Goal: Find specific page/section: Find specific page/section

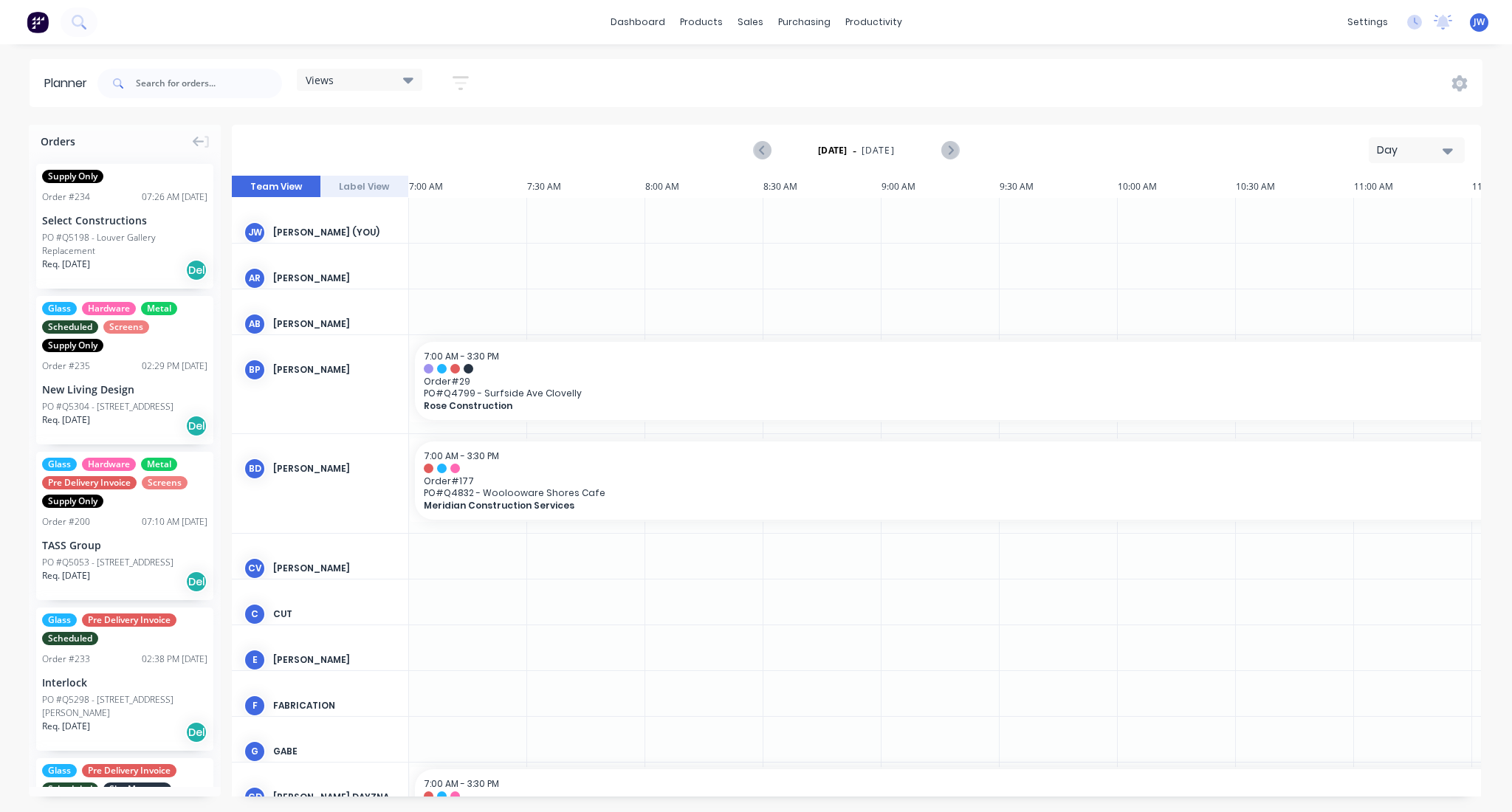
scroll to position [0, 1]
click at [213, 77] on input "text" at bounding box center [208, 83] width 146 height 30
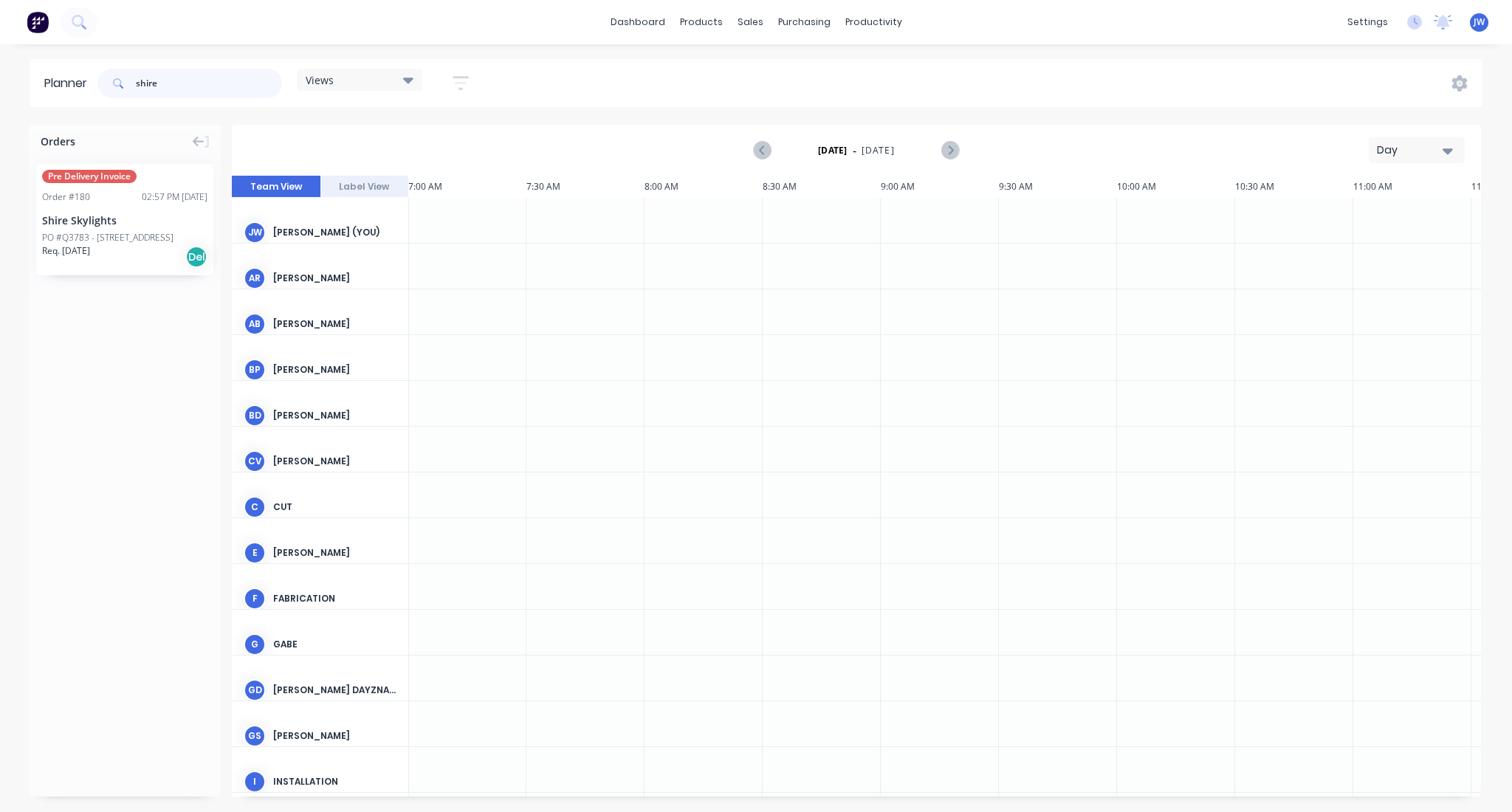
type input "shire"
click at [152, 218] on div "Shire Skylights" at bounding box center [125, 220] width 165 height 15
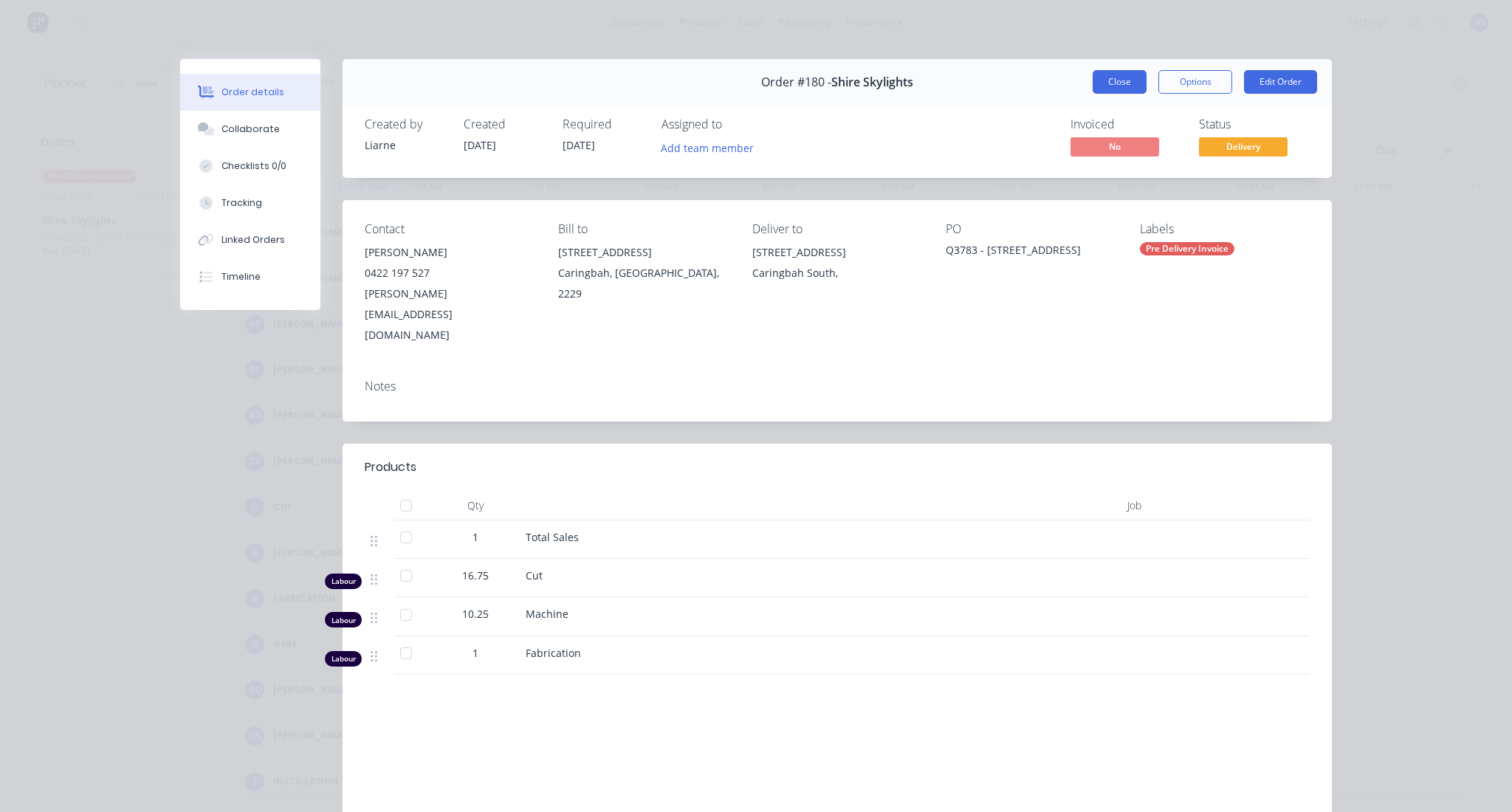
click at [1095, 80] on button "Close" at bounding box center [1119, 82] width 54 height 23
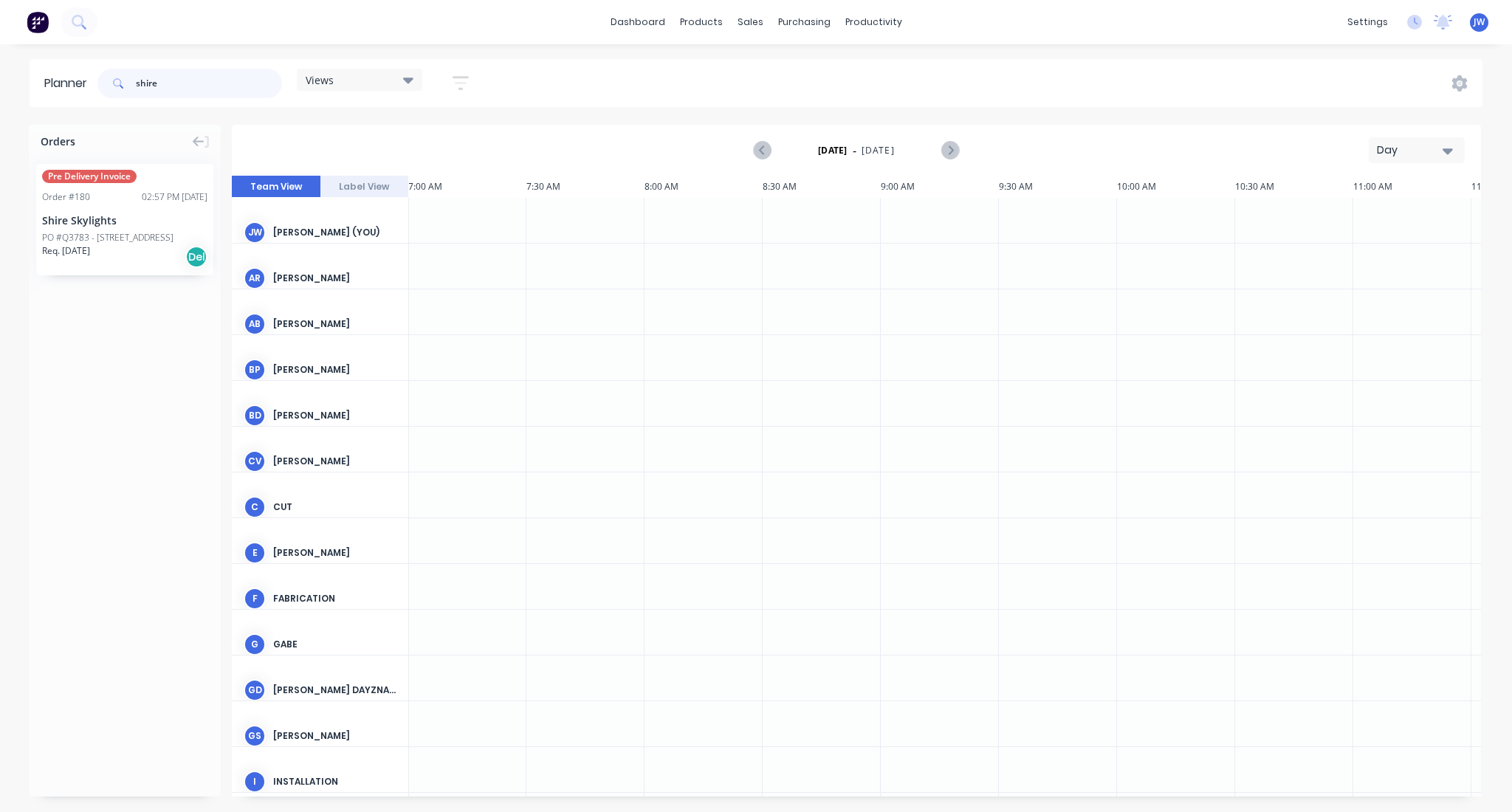
drag, startPoint x: 173, startPoint y: 73, endPoint x: 0, endPoint y: 120, distance: 179.3
click at [0, 120] on div "Planner shire Views Save new view None (Default) edit Factory edit Office edit …" at bounding box center [756, 435] width 1512 height 752
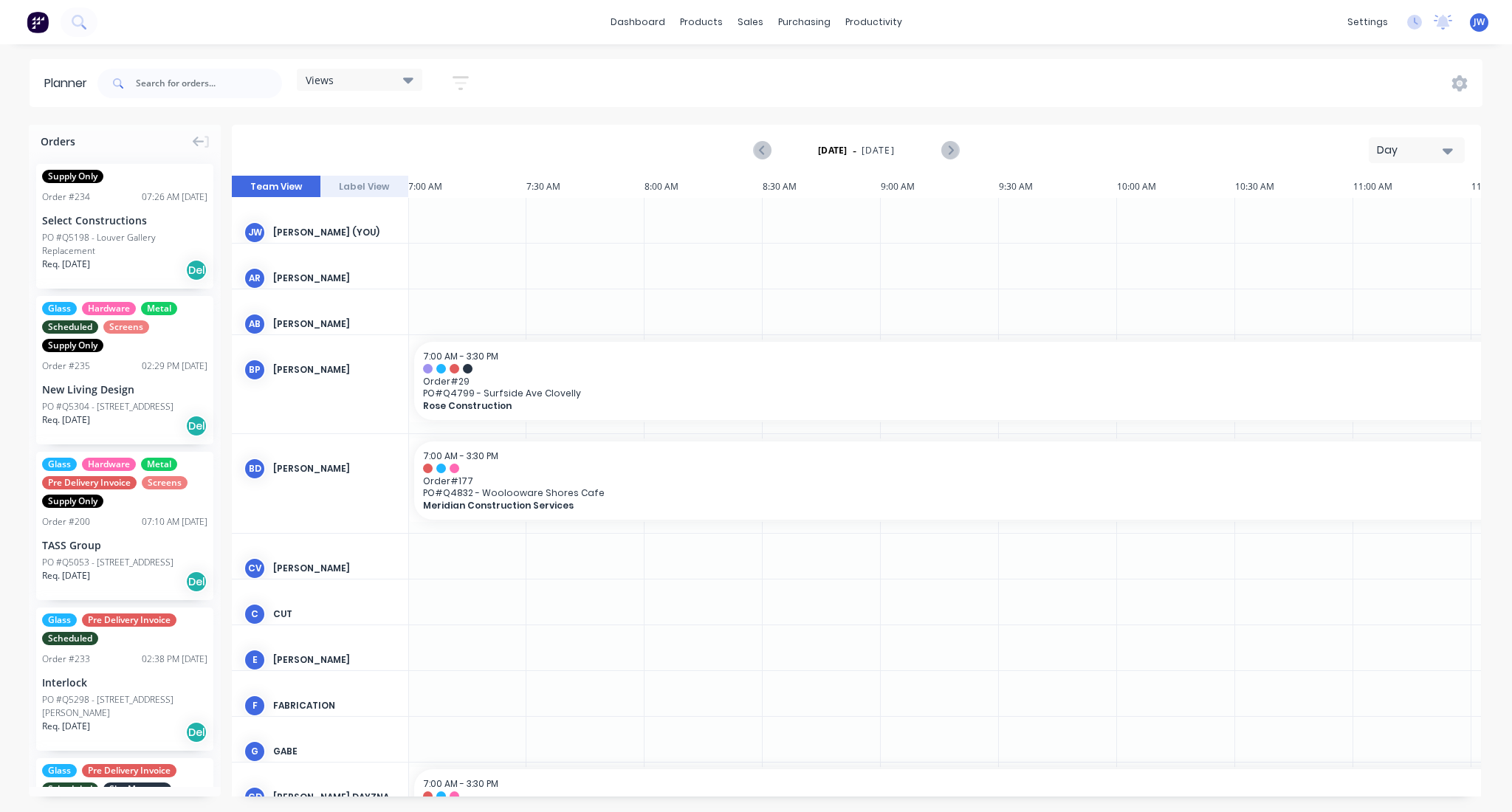
click at [417, 74] on div "Views" at bounding box center [360, 80] width 126 height 22
click at [329, 286] on button "Site" at bounding box center [386, 278] width 158 height 17
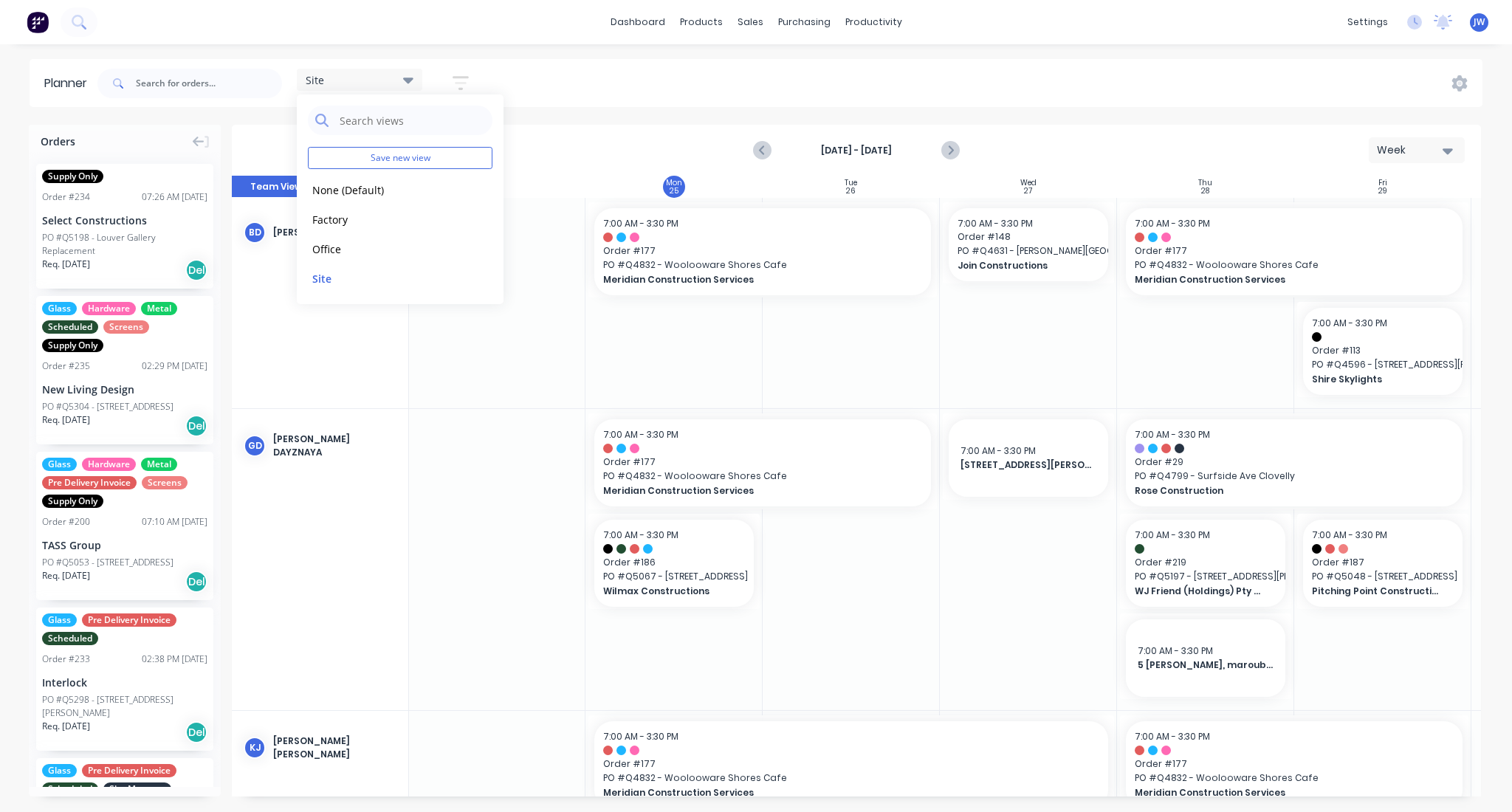
click at [820, 88] on div "Site Save new view None (Default) edit Factory edit Office edit Site edit Show/…" at bounding box center [789, 83] width 1388 height 44
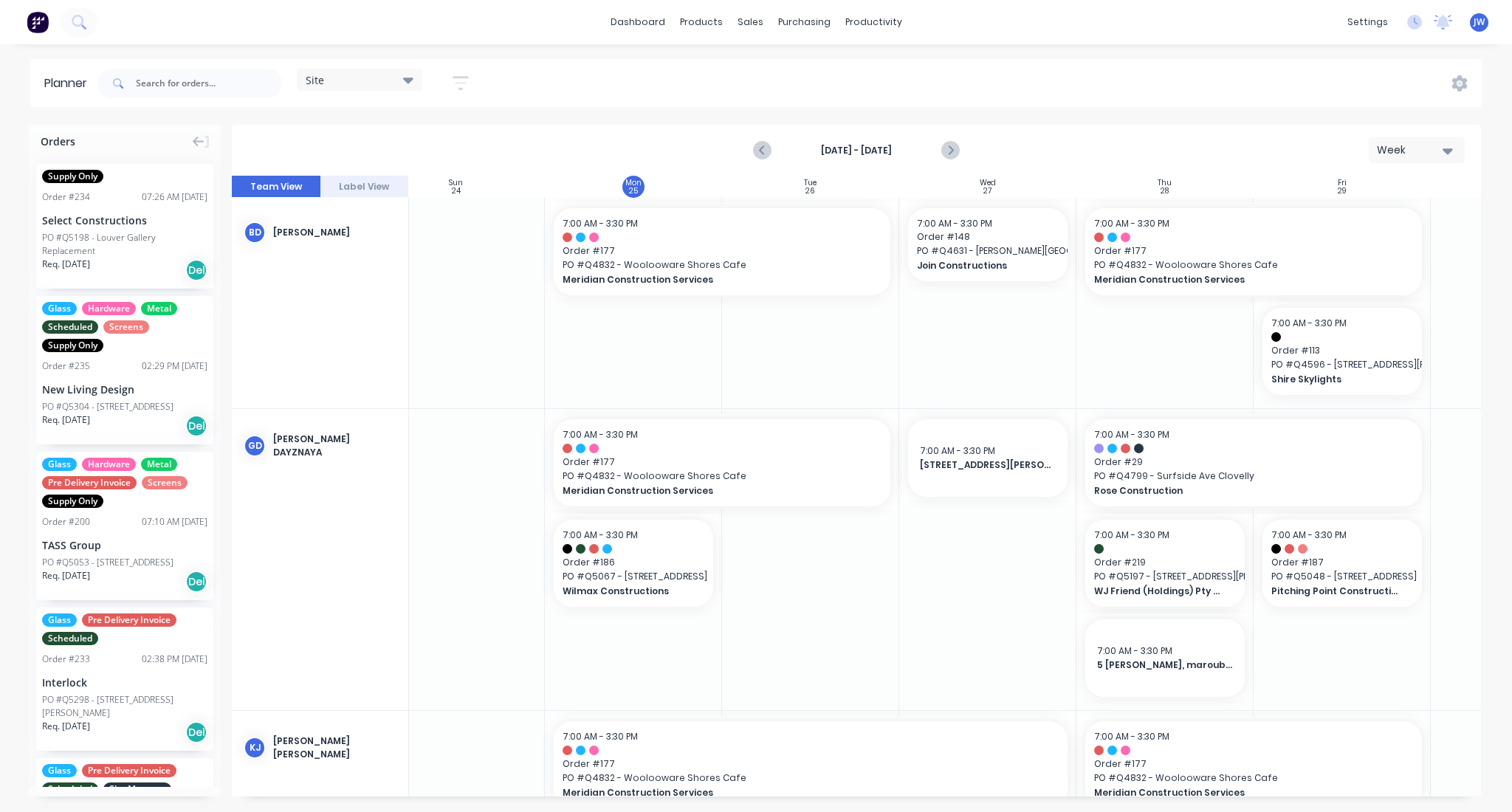
scroll to position [0, 0]
